Goal: Use online tool/utility: Utilize a website feature to perform a specific function

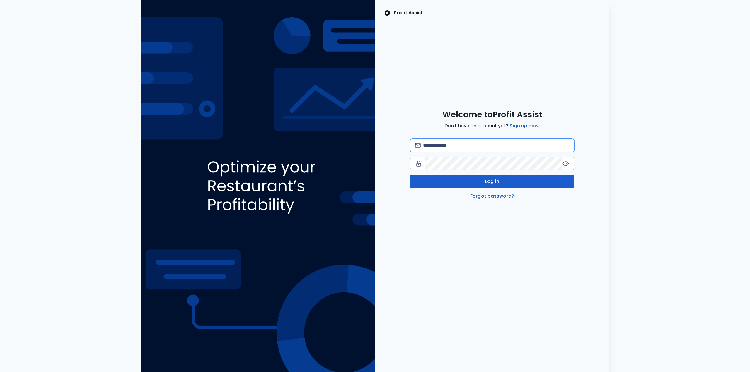
type input "**********"
click at [527, 182] on button "Log in" at bounding box center [492, 181] width 164 height 13
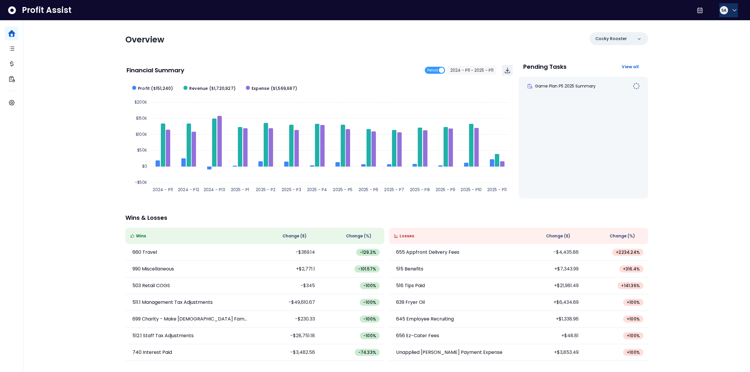
click at [731, 13] on icon "button" at bounding box center [734, 10] width 7 height 7
click at [701, 40] on span "Logout" at bounding box center [706, 38] width 56 height 7
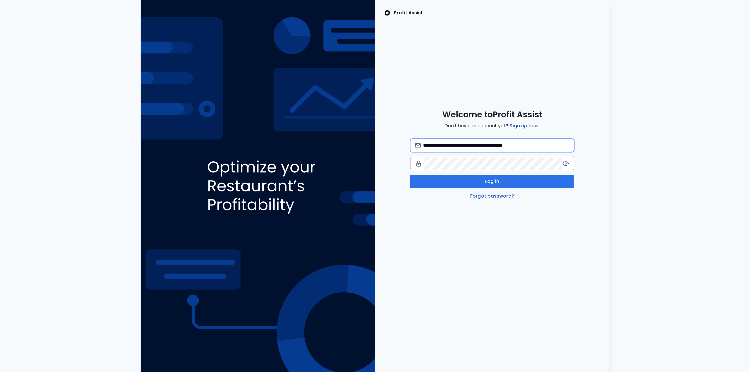
click at [463, 140] on input "**********" at bounding box center [496, 145] width 146 height 13
type input "**********"
click at [515, 181] on button "Log in" at bounding box center [492, 181] width 164 height 13
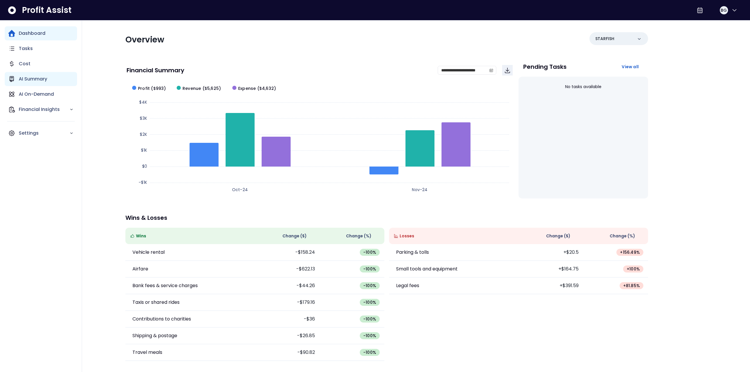
click at [46, 80] on p "AI Summary" at bounding box center [33, 79] width 28 height 7
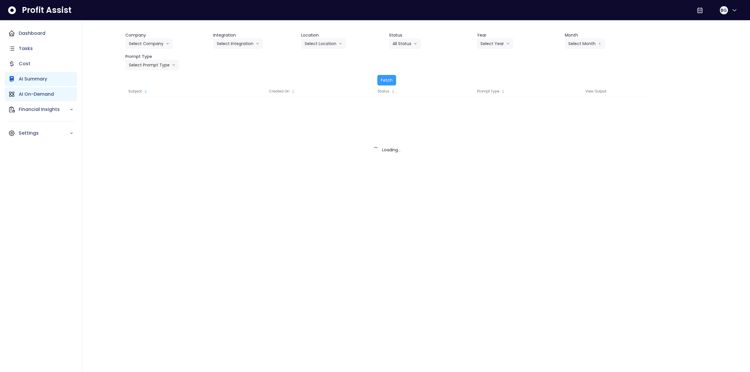
click at [45, 96] on p "AI On-Demand" at bounding box center [36, 94] width 35 height 7
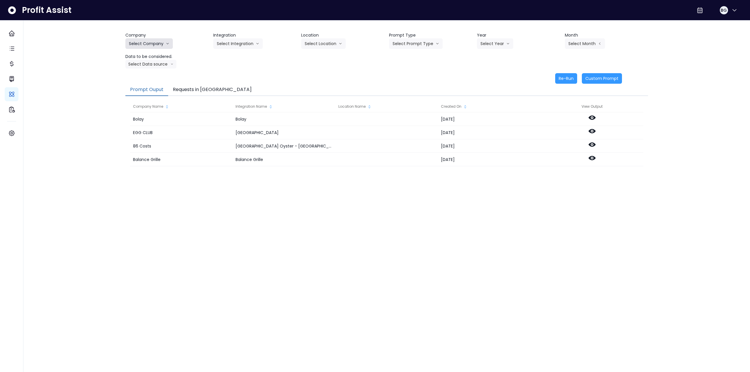
click at [149, 45] on button "Select Company" at bounding box center [148, 43] width 47 height 11
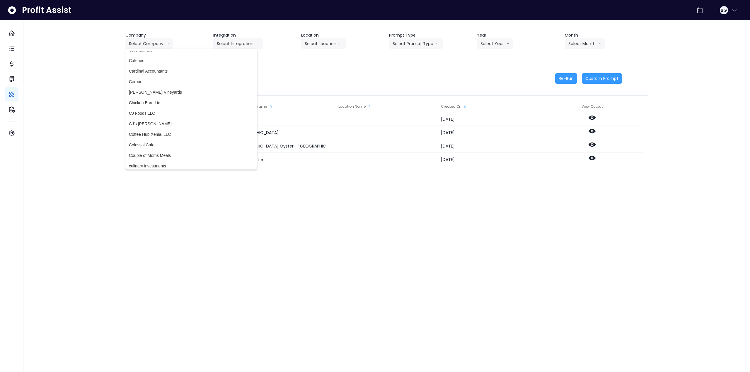
scroll to position [352, 0]
click at [179, 126] on span "Couple of Moms Meals" at bounding box center [191, 126] width 125 height 6
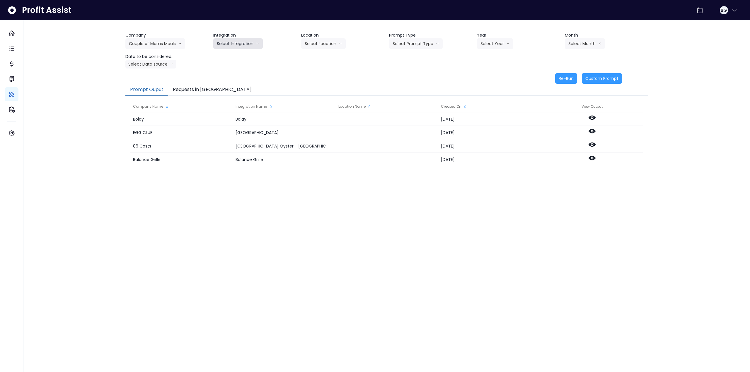
click at [249, 44] on button "Select Integration" at bounding box center [238, 43] width 50 height 11
drag, startPoint x: 232, startPoint y: 57, endPoint x: 277, endPoint y: 58, distance: 44.9
click at [232, 57] on span "Quickbooks" at bounding box center [227, 56] width 21 height 6
click at [330, 43] on button "Select Location" at bounding box center [323, 43] width 45 height 11
click at [320, 57] on span "All Locations" at bounding box center [316, 56] width 23 height 6
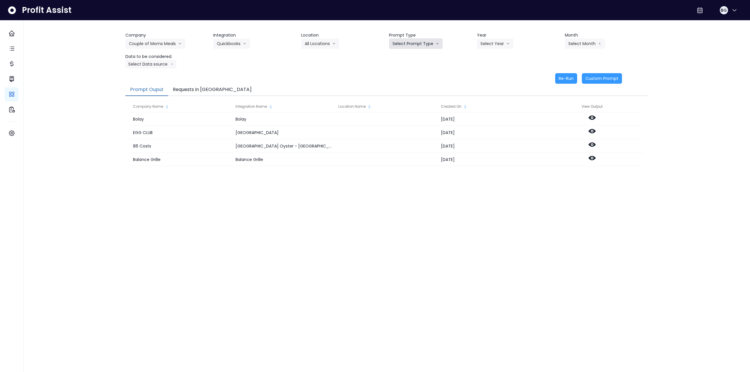
click at [415, 48] on button "Select Prompt Type" at bounding box center [416, 43] width 54 height 11
click at [408, 88] on span "Monthly Summary" at bounding box center [409, 88] width 33 height 6
click at [487, 43] on button "Select Year" at bounding box center [495, 43] width 36 height 11
drag, startPoint x: 485, startPoint y: 75, endPoint x: 523, endPoint y: 69, distance: 38.3
click at [485, 75] on span "2025" at bounding box center [485, 77] width 9 height 6
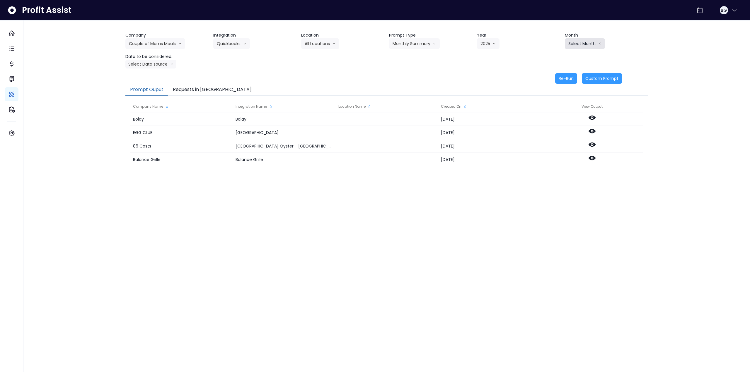
click at [576, 41] on button "Select Month" at bounding box center [585, 43] width 40 height 11
click at [552, 119] on span "Aug" at bounding box center [555, 119] width 11 height 6
click at [137, 64] on button "Select Data source" at bounding box center [150, 64] width 51 height 9
click at [145, 75] on span "Comparison overtime" at bounding box center [148, 76] width 39 height 6
click at [569, 78] on button "Re-Run" at bounding box center [566, 78] width 22 height 11
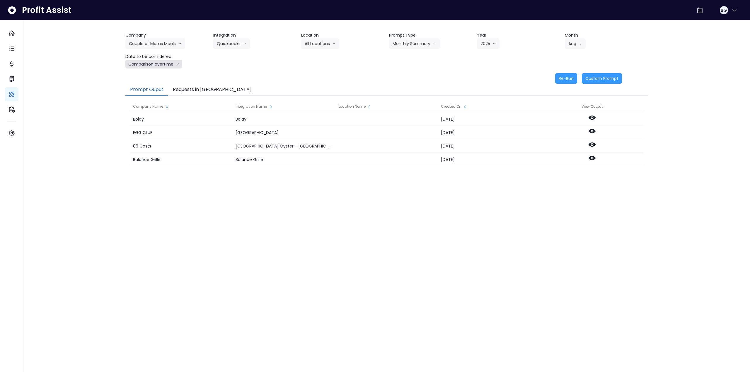
click at [153, 66] on button "Comparison overtime" at bounding box center [153, 64] width 57 height 9
click at [149, 85] on span "Location Analysis" at bounding box center [148, 86] width 39 height 6
click at [567, 79] on button "Re-Run" at bounding box center [566, 78] width 22 height 11
click at [157, 41] on button "Couple of Moms Meals" at bounding box center [155, 43] width 60 height 11
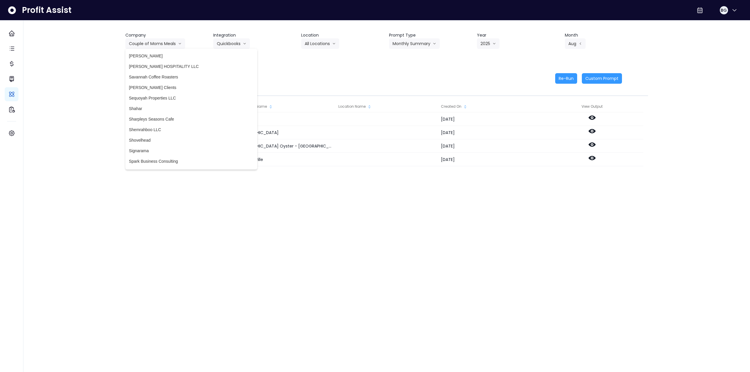
scroll to position [1348, 0]
click at [163, 164] on span "Swig Restaurant" at bounding box center [191, 164] width 125 height 6
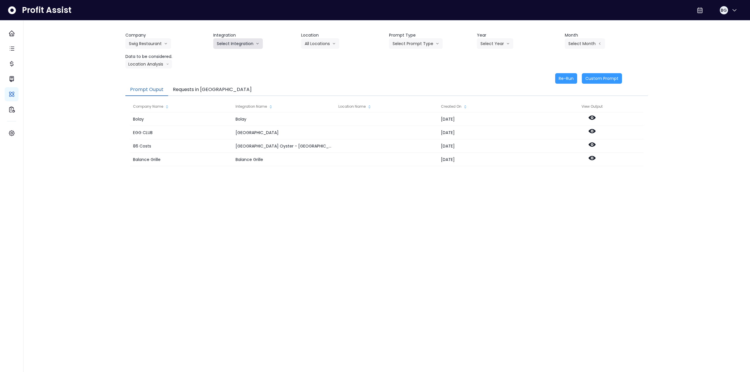
click at [232, 45] on button "Select Integration" at bounding box center [238, 43] width 50 height 11
click at [231, 60] on li "Quickbooks Online" at bounding box center [234, 56] width 42 height 11
click at [324, 47] on button "Select Location" at bounding box center [323, 43] width 45 height 11
drag, startPoint x: 314, startPoint y: 58, endPoint x: 324, endPoint y: 59, distance: 10.0
click at [316, 58] on span "All Locations" at bounding box center [316, 56] width 23 height 6
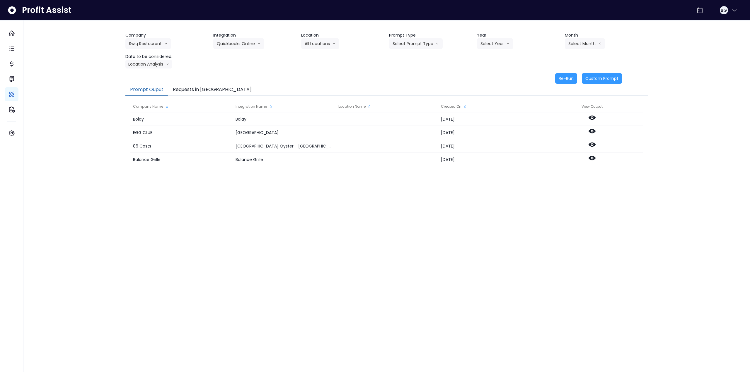
click at [398, 49] on div "Company Swig Restaurant 86 Costs Asti Bagel Cafe Balance Grille Bald Ginger Bar…" at bounding box center [386, 50] width 523 height 36
click at [406, 44] on button "Select Prompt Type" at bounding box center [416, 43] width 54 height 11
click at [408, 89] on span "Monthly Summary" at bounding box center [409, 88] width 33 height 6
click at [487, 42] on button "Select Year" at bounding box center [495, 43] width 36 height 11
click at [485, 77] on span "2025" at bounding box center [485, 77] width 9 height 6
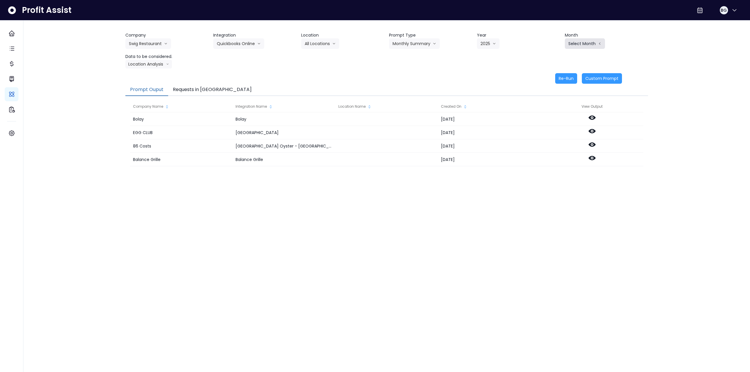
click at [576, 42] on button "Select Month" at bounding box center [585, 43] width 40 height 11
click at [578, 34] on header "Month" at bounding box center [606, 35] width 83 height 6
click at [581, 42] on button "Select Month" at bounding box center [585, 43] width 40 height 11
click at [553, 119] on span "Aug" at bounding box center [555, 119] width 11 height 6
click at [146, 62] on button "Location Analysis" at bounding box center [148, 64] width 47 height 9
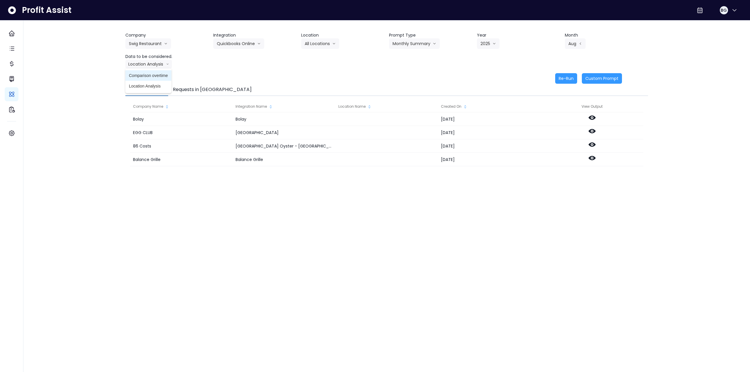
click at [152, 73] on span "Comparison overtime" at bounding box center [148, 76] width 39 height 6
click at [564, 80] on button "Re-Run" at bounding box center [566, 78] width 22 height 11
click at [153, 59] on header "Data to be considered." at bounding box center [166, 57] width 83 height 6
click at [152, 65] on button "Comparison overtime" at bounding box center [153, 64] width 57 height 9
click at [149, 79] on li "Comparison overtime" at bounding box center [148, 75] width 46 height 11
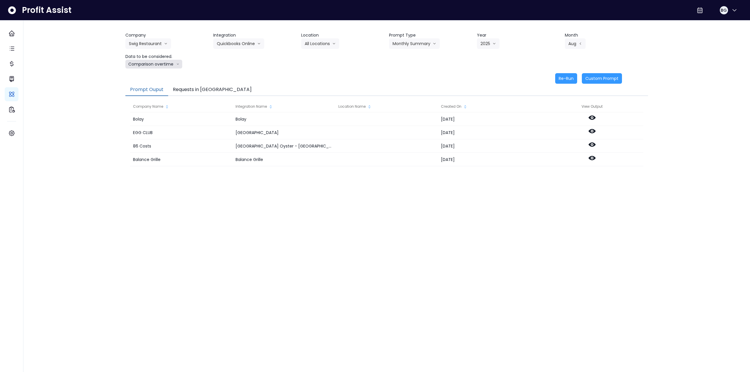
drag, startPoint x: 151, startPoint y: 66, endPoint x: 151, endPoint y: 70, distance: 4.1
click at [151, 67] on button "Comparison overtime" at bounding box center [153, 64] width 57 height 9
click at [151, 84] on span "Location Analysis" at bounding box center [148, 86] width 39 height 6
click at [564, 79] on button "Re-Run" at bounding box center [566, 78] width 22 height 11
click at [146, 42] on button "Swig Restaurant" at bounding box center [148, 43] width 46 height 11
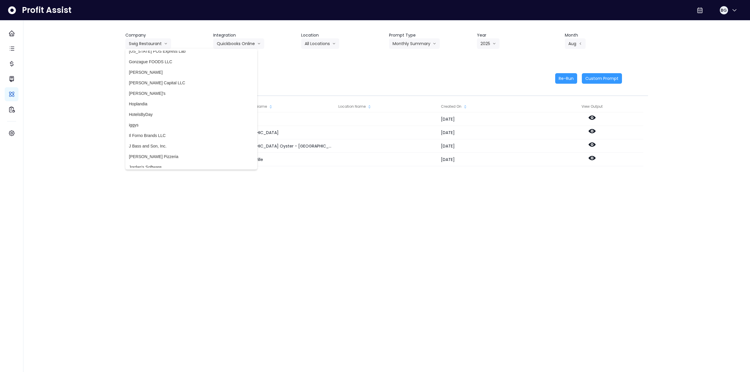
scroll to position [703, 0]
click at [149, 157] on li "iggys" at bounding box center [191, 154] width 132 height 11
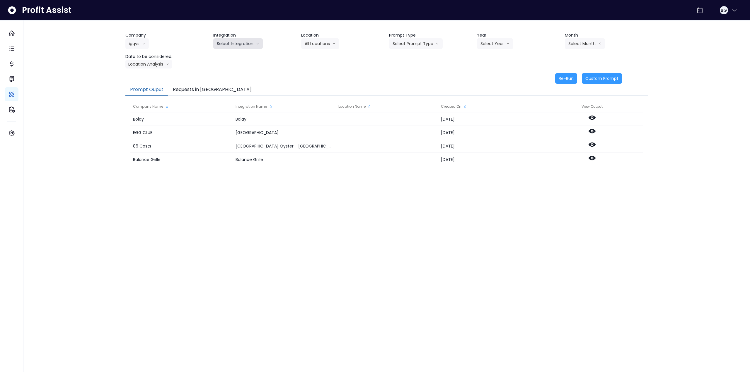
click at [231, 44] on button "Select Integration" at bounding box center [238, 43] width 50 height 11
click at [226, 52] on li "Quickbooks Online" at bounding box center [234, 56] width 42 height 11
click at [333, 41] on button "Select Location" at bounding box center [323, 43] width 45 height 11
drag, startPoint x: 315, startPoint y: 56, endPoint x: 361, endPoint y: 57, distance: 46.0
click at [316, 57] on span "All Locations" at bounding box center [316, 56] width 23 height 6
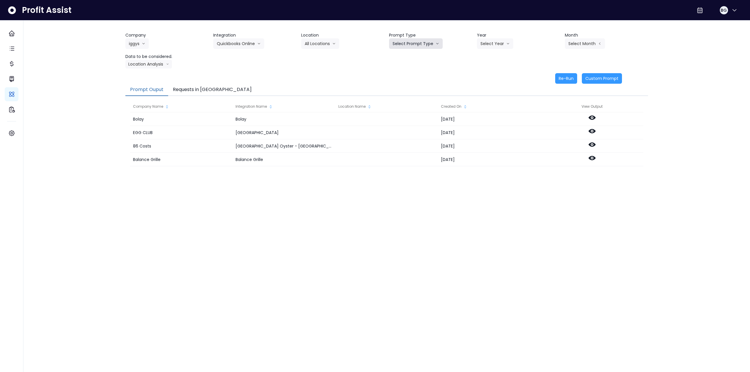
click at [413, 45] on button "Select Prompt Type" at bounding box center [416, 43] width 54 height 11
click at [407, 88] on span "Monthly Summary" at bounding box center [409, 88] width 33 height 6
click at [495, 42] on button "Select Year" at bounding box center [495, 43] width 36 height 11
click at [488, 77] on span "2025" at bounding box center [485, 77] width 9 height 6
click at [571, 41] on button "Select Month" at bounding box center [585, 43] width 40 height 11
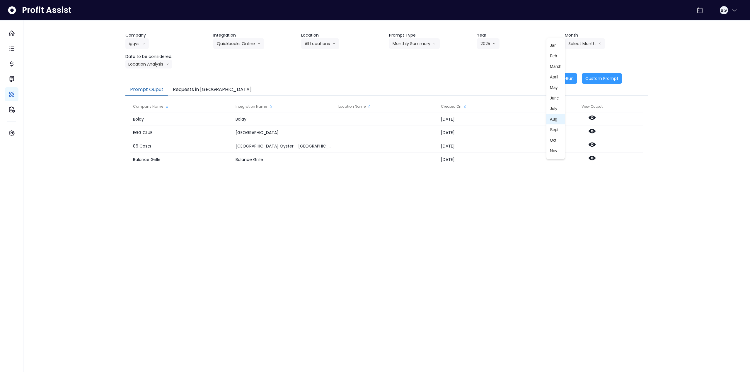
click at [554, 121] on span "Aug" at bounding box center [555, 119] width 11 height 6
click at [143, 67] on button "Location Analysis" at bounding box center [148, 64] width 47 height 9
click at [163, 80] on li "Comparison overtime" at bounding box center [148, 75] width 46 height 11
click at [568, 79] on button "Re-Run" at bounding box center [566, 78] width 22 height 11
click at [157, 65] on button "Comparison overtime" at bounding box center [153, 64] width 57 height 9
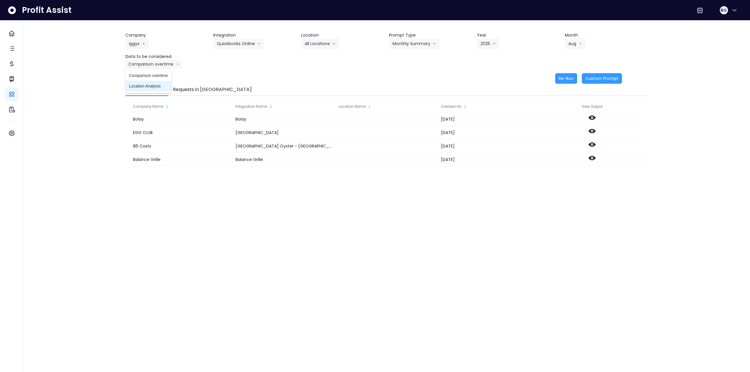
drag, startPoint x: 152, startPoint y: 88, endPoint x: 162, endPoint y: 88, distance: 10.0
click at [152, 88] on span "Location Analysis" at bounding box center [148, 86] width 39 height 6
click at [571, 74] on button "Re-Run" at bounding box center [566, 78] width 22 height 11
